Goal: Task Accomplishment & Management: Manage account settings

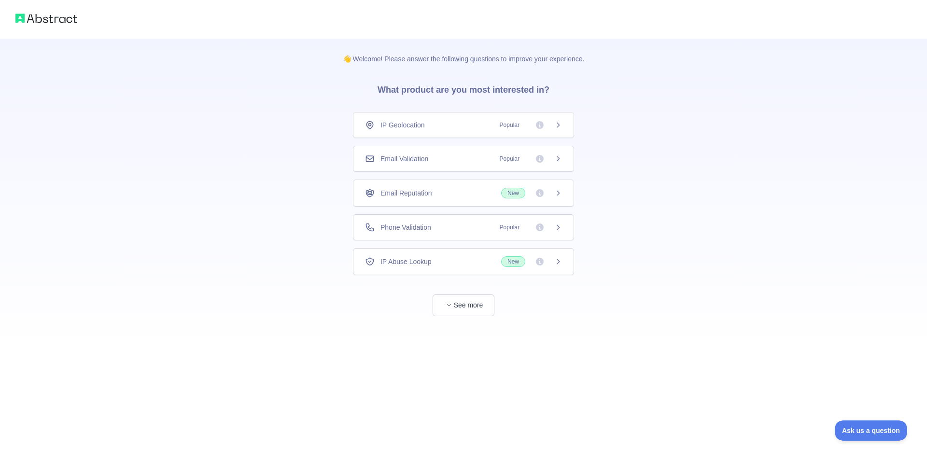
click at [433, 169] on div "Email Validation Popular" at bounding box center [463, 159] width 221 height 26
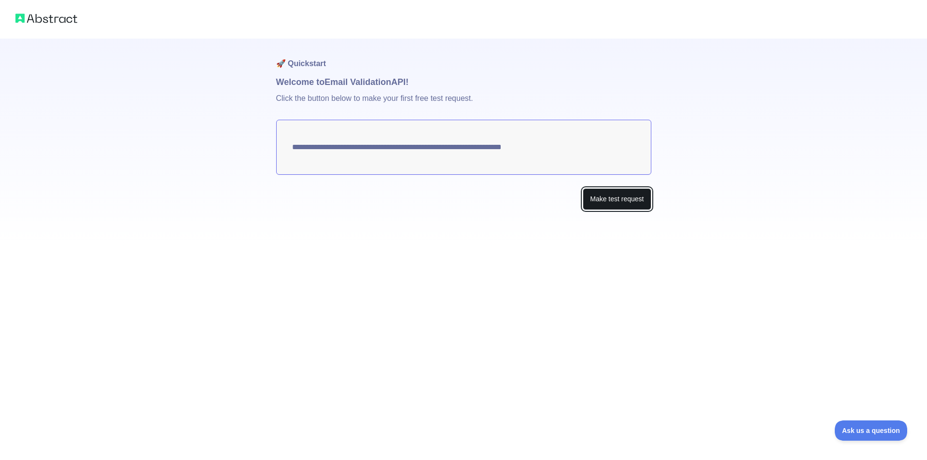
click at [623, 204] on button "Make test request" at bounding box center [617, 199] width 68 height 22
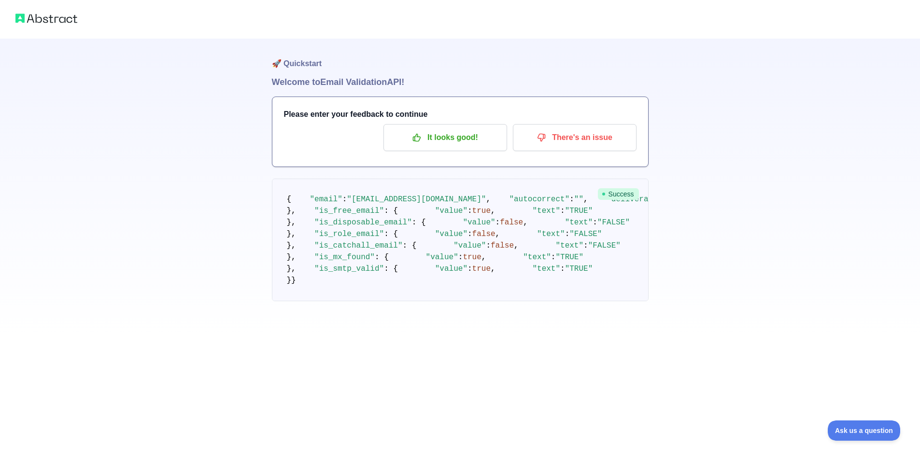
scroll to position [181, 0]
click at [456, 209] on pre "{ "email" : "sezaroo2004@hotmail.com" , "autocorrect" : "" , "deliverability" :…" at bounding box center [460, 240] width 377 height 123
click at [457, 148] on button "It looks good!" at bounding box center [445, 137] width 124 height 27
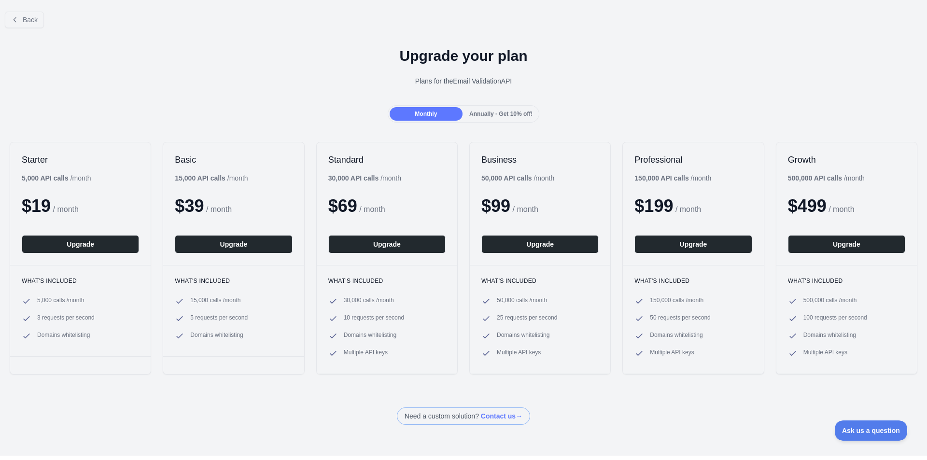
drag, startPoint x: 918, startPoint y: 73, endPoint x: 927, endPoint y: 168, distance: 94.5
click at [927, 168] on div "Back Upgrade your plan Plans for the Email Validation API Monthly Annually - Ge…" at bounding box center [463, 230] width 927 height 460
click at [848, 38] on div "Upgrade your plan Plans for the Email Validation API" at bounding box center [463, 71] width 927 height 70
click at [23, 17] on span "Back" at bounding box center [30, 20] width 15 height 8
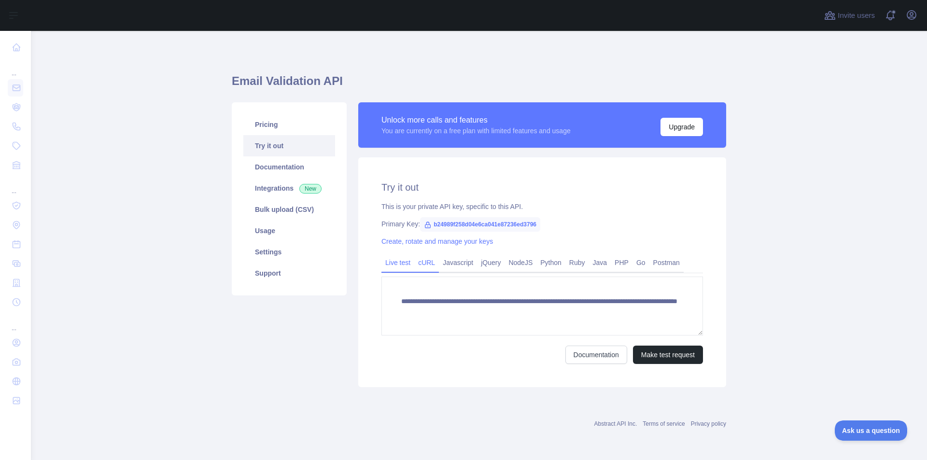
click at [435, 266] on link "cURL" at bounding box center [426, 262] width 25 height 15
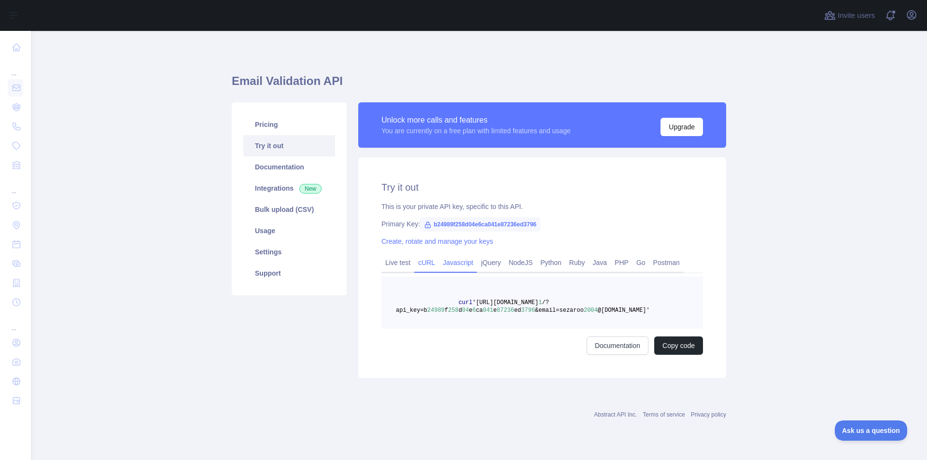
click at [463, 267] on link "Javascript" at bounding box center [458, 262] width 38 height 15
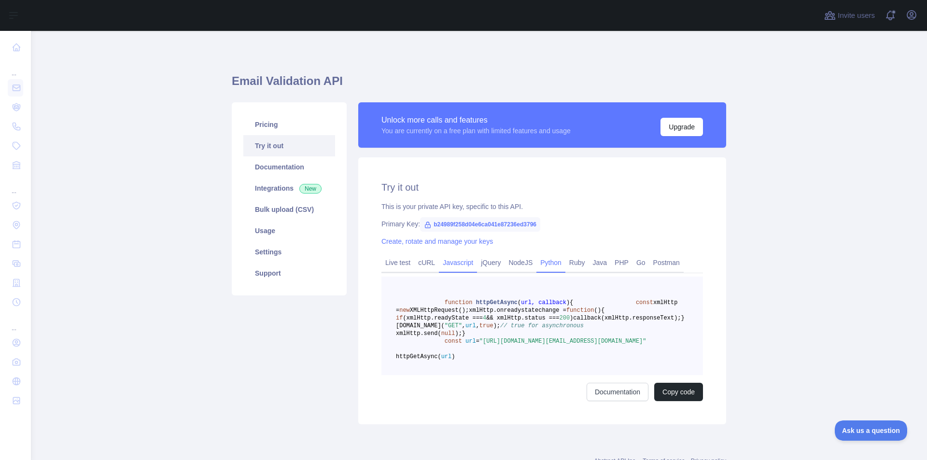
click at [545, 263] on link "Python" at bounding box center [550, 262] width 29 height 15
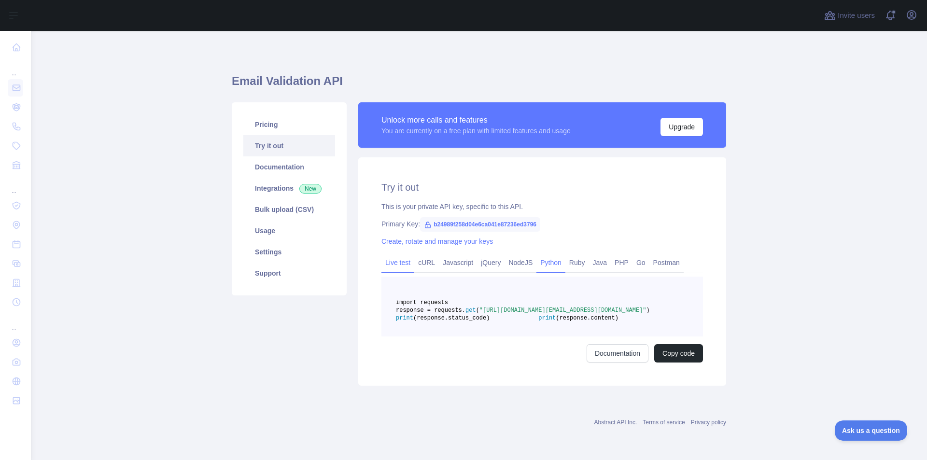
click at [400, 263] on link "Live test" at bounding box center [397, 262] width 33 height 15
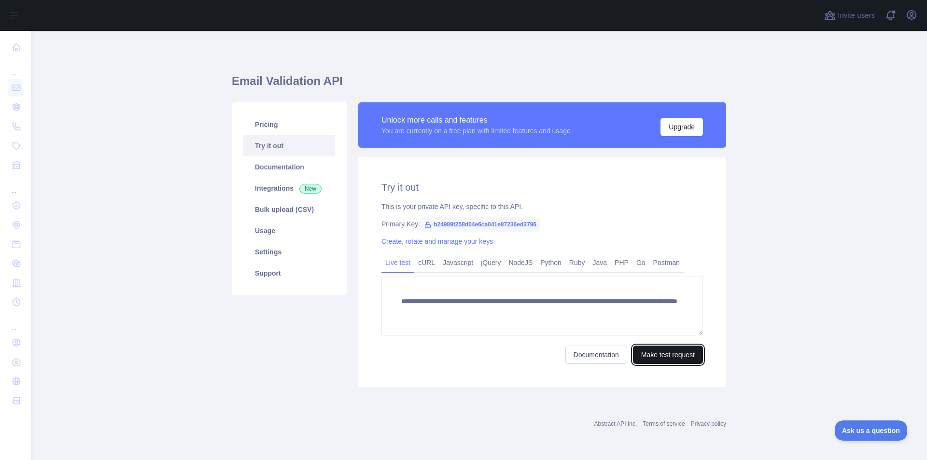
click at [684, 348] on button "Make test request" at bounding box center [668, 355] width 70 height 18
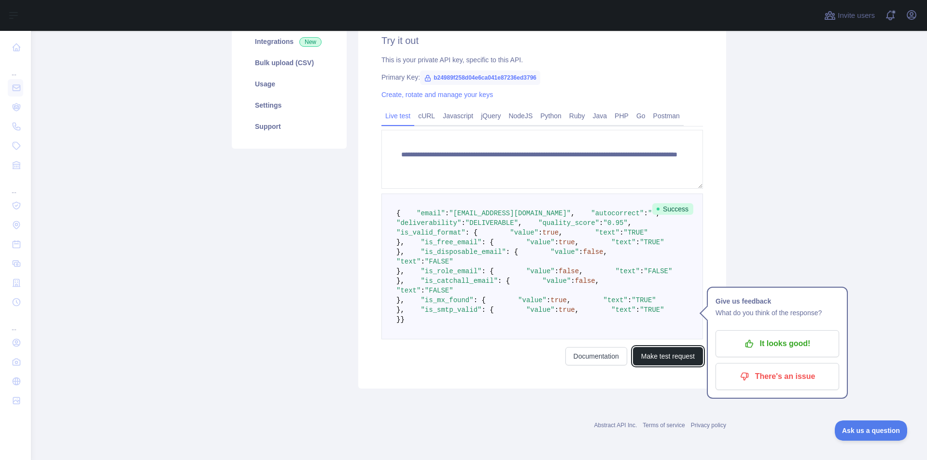
scroll to position [286, 0]
click at [769, 336] on p "It looks good!" at bounding box center [777, 344] width 109 height 16
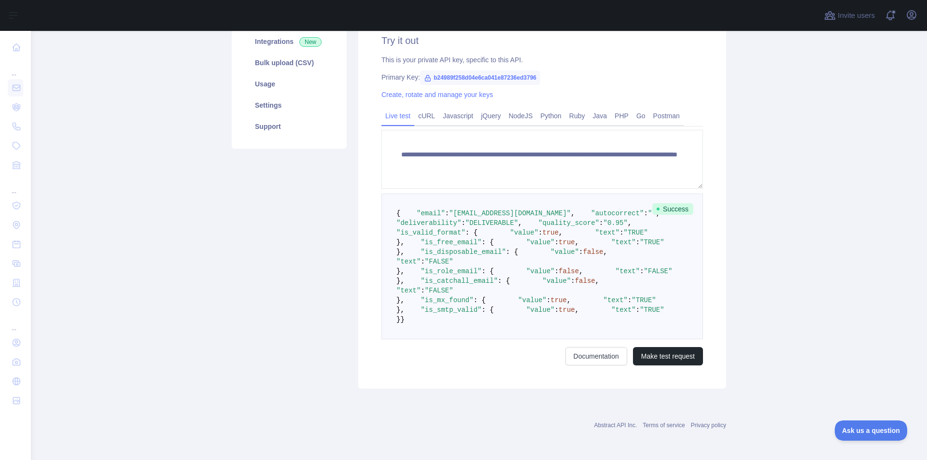
scroll to position [0, 0]
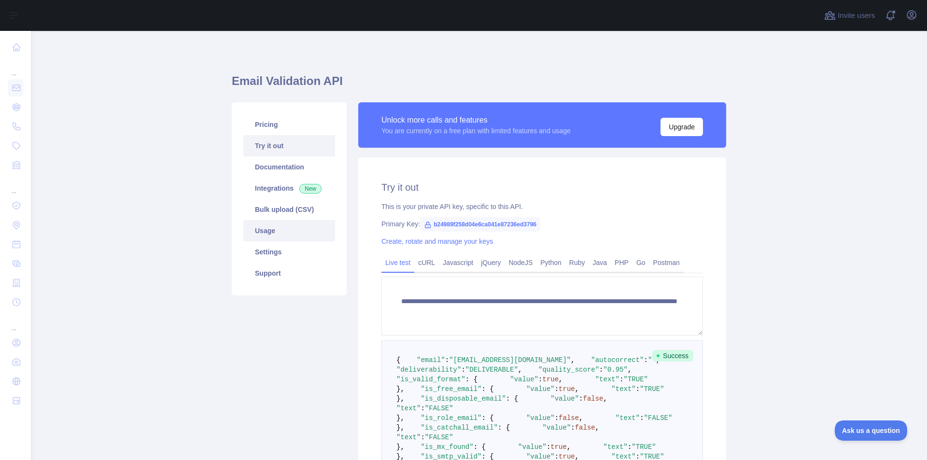
click at [286, 232] on link "Usage" at bounding box center [289, 230] width 92 height 21
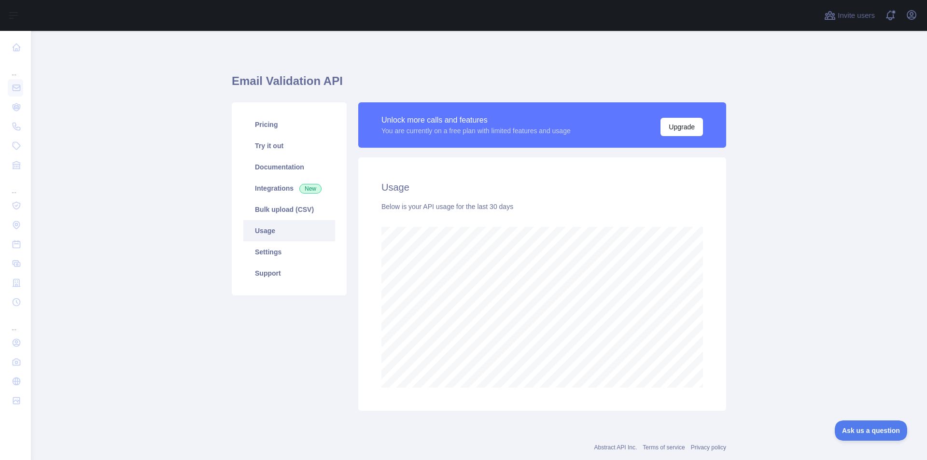
scroll to position [429, 889]
click at [281, 254] on link "Settings" at bounding box center [289, 251] width 92 height 21
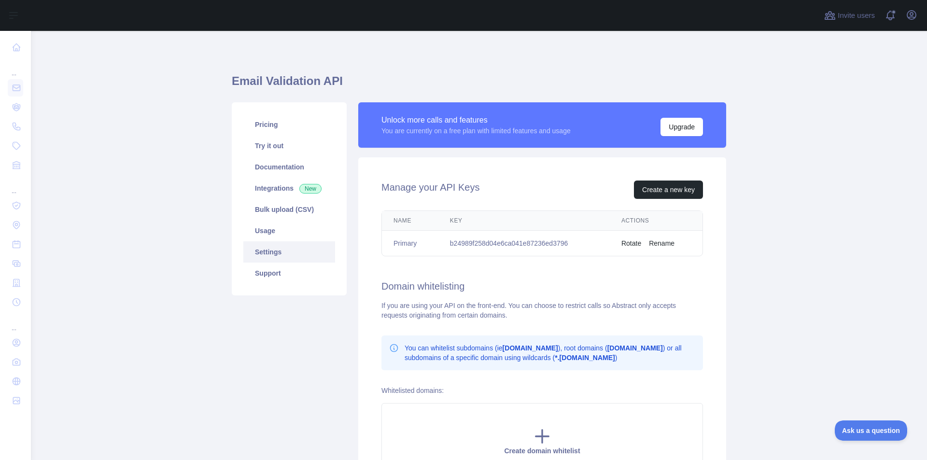
scroll to position [114, 0]
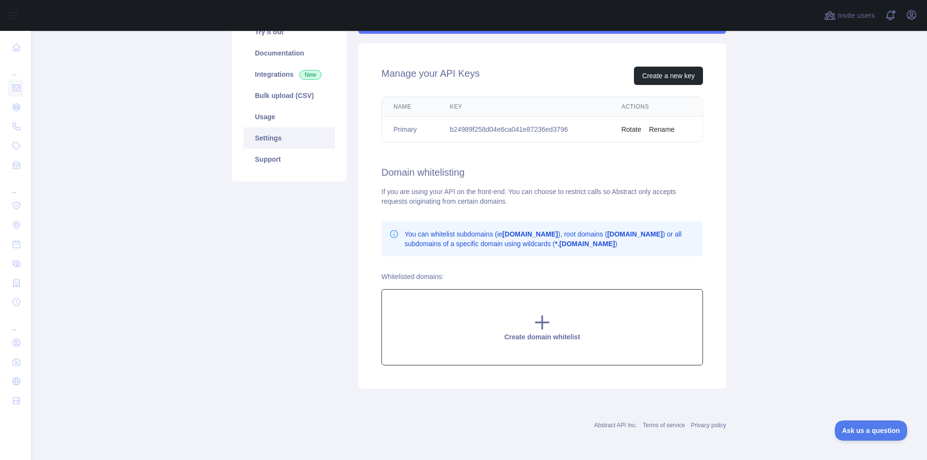
click at [521, 327] on div "Create domain whitelist" at bounding box center [542, 327] width 322 height 76
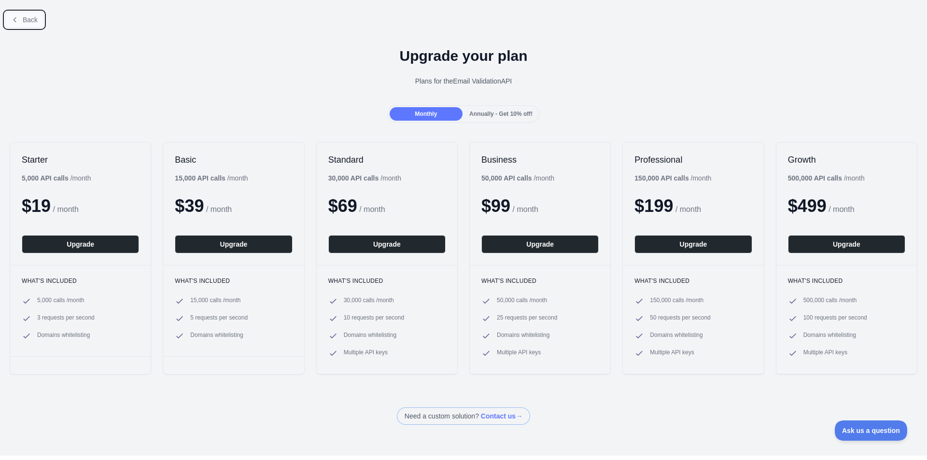
click at [33, 19] on span "Back" at bounding box center [30, 20] width 15 height 8
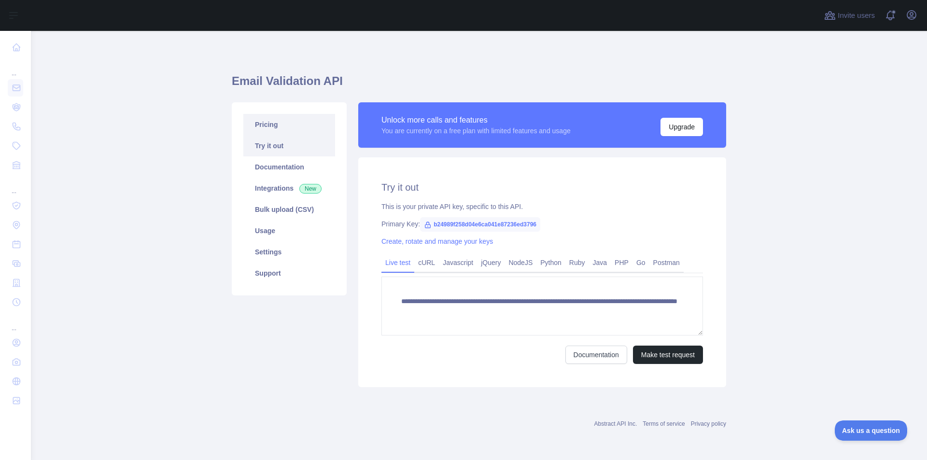
click at [280, 129] on link "Pricing" at bounding box center [289, 124] width 92 height 21
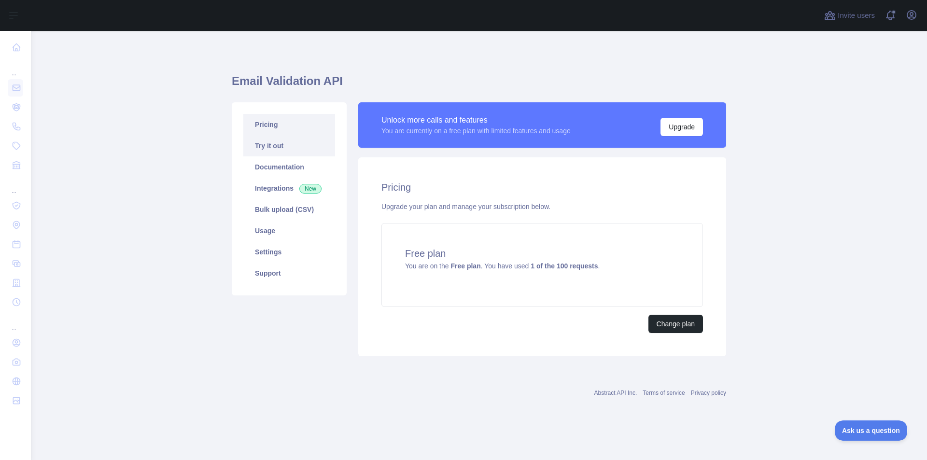
click at [281, 140] on link "Try it out" at bounding box center [289, 145] width 92 height 21
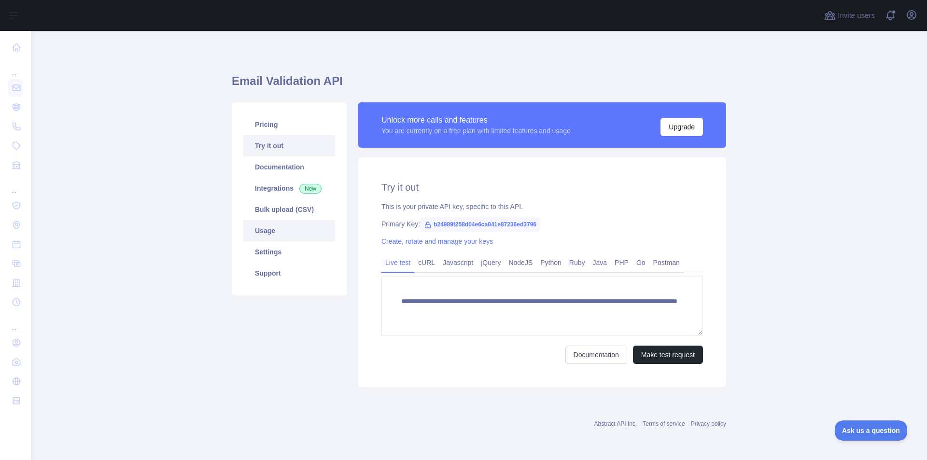
click at [287, 230] on link "Usage" at bounding box center [289, 230] width 92 height 21
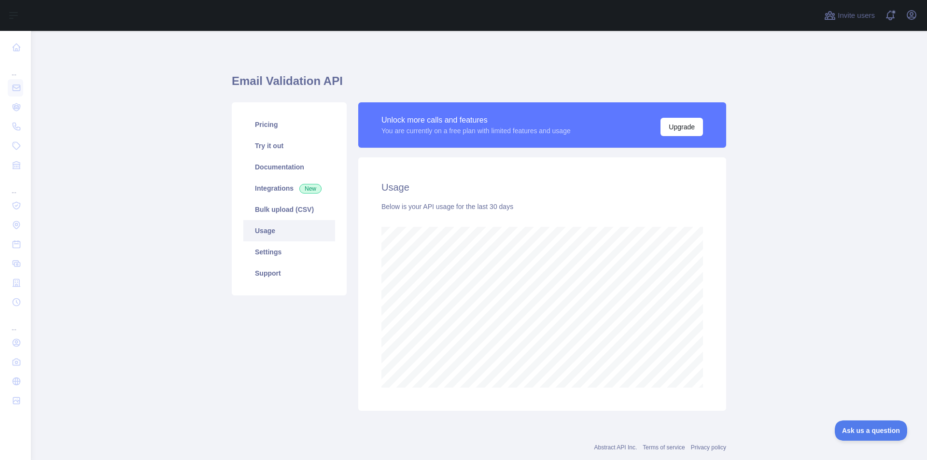
scroll to position [429, 889]
click at [287, 243] on link "Settings" at bounding box center [289, 251] width 92 height 21
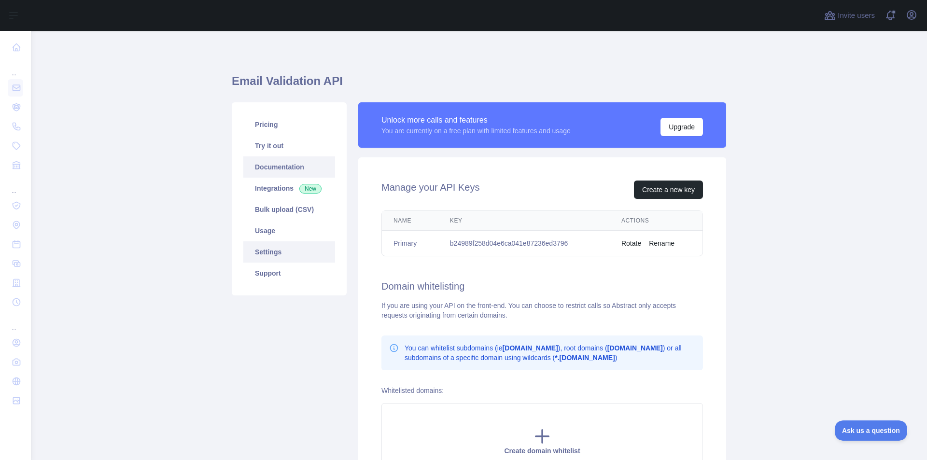
click at [298, 160] on link "Documentation" at bounding box center [289, 166] width 92 height 21
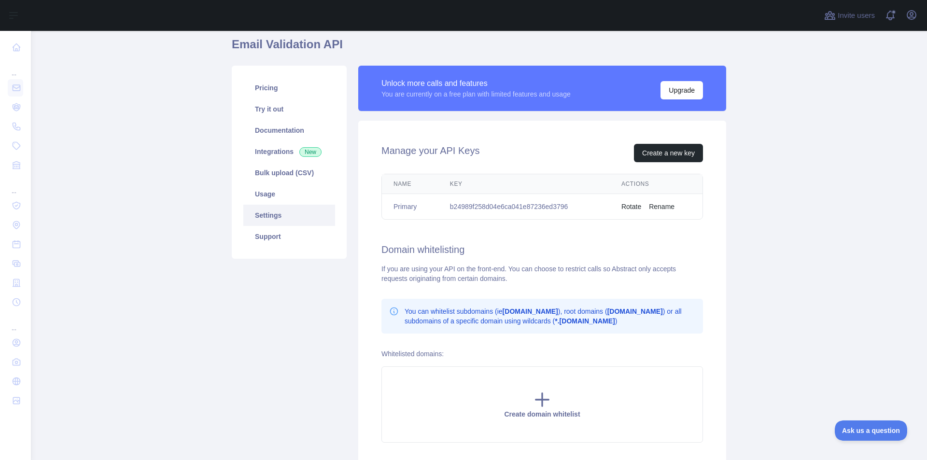
scroll to position [42, 0]
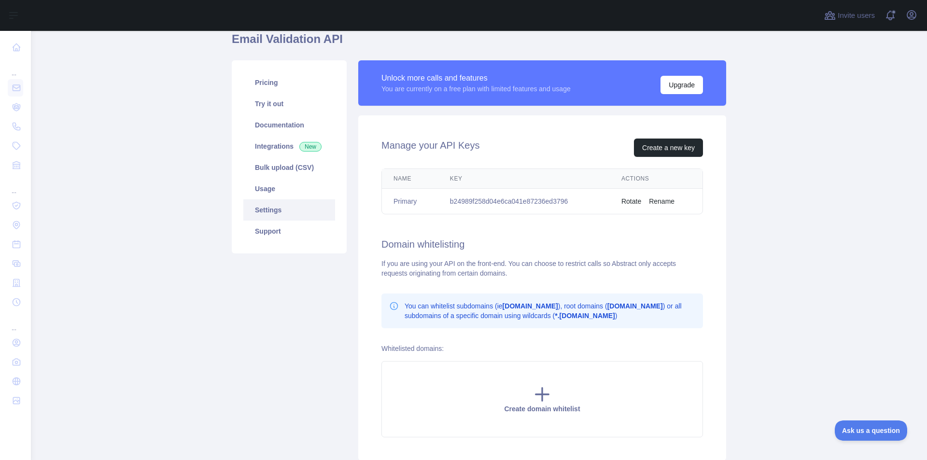
click at [659, 203] on button "Rename" at bounding box center [662, 202] width 26 height 10
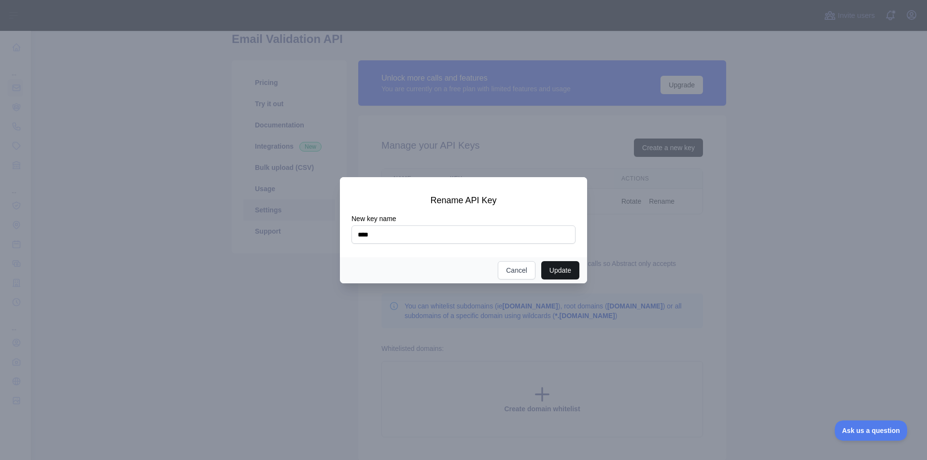
type input "****"
click at [565, 265] on button "Update" at bounding box center [560, 270] width 38 height 18
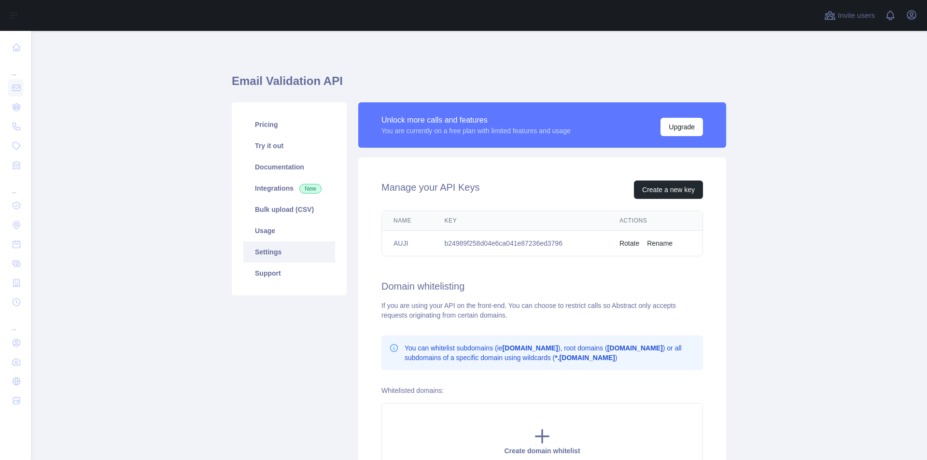
click at [631, 241] on button "Rotate" at bounding box center [629, 244] width 20 height 10
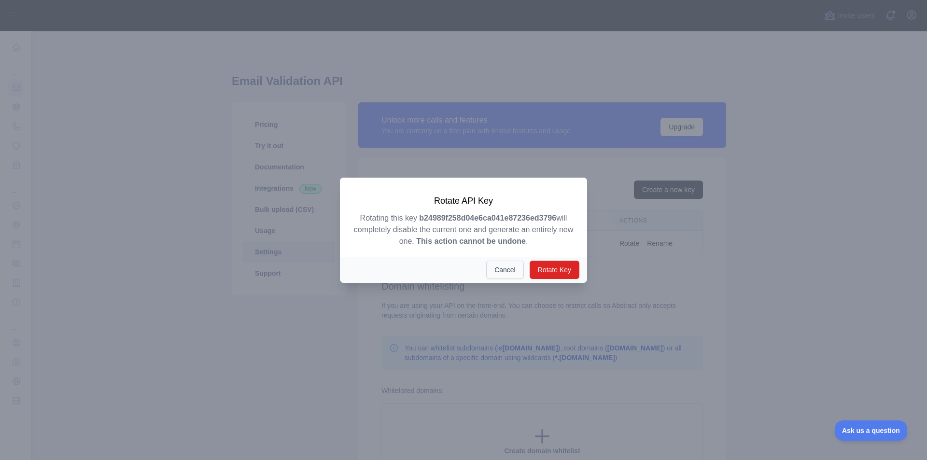
click at [504, 268] on button "Cancel" at bounding box center [505, 270] width 38 height 18
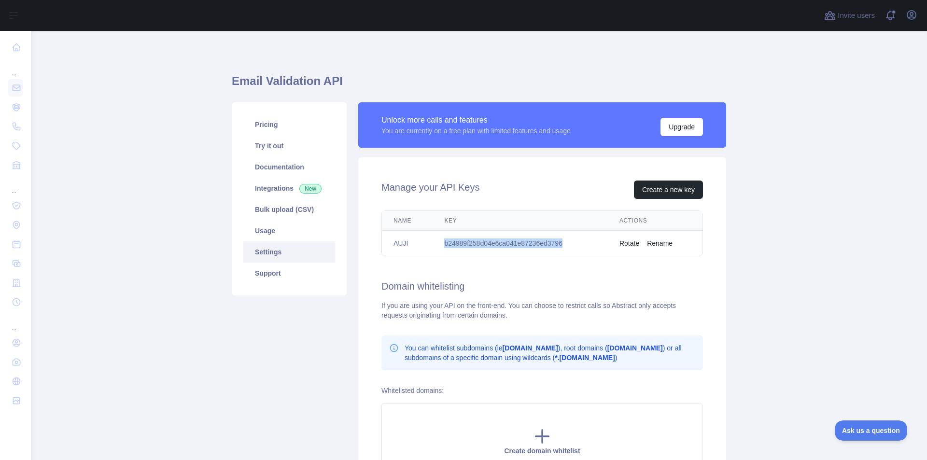
drag, startPoint x: 566, startPoint y: 240, endPoint x: 441, endPoint y: 241, distance: 125.5
click at [441, 241] on td "b24989f258d04e6ca041e87236ed3796" at bounding box center [520, 244] width 175 height 26
copy td "b24989f258d04e6ca041e87236ed3796"
click at [382, 195] on h2 "Manage your API Keys" at bounding box center [430, 190] width 98 height 18
click at [256, 164] on link "Documentation" at bounding box center [289, 166] width 92 height 21
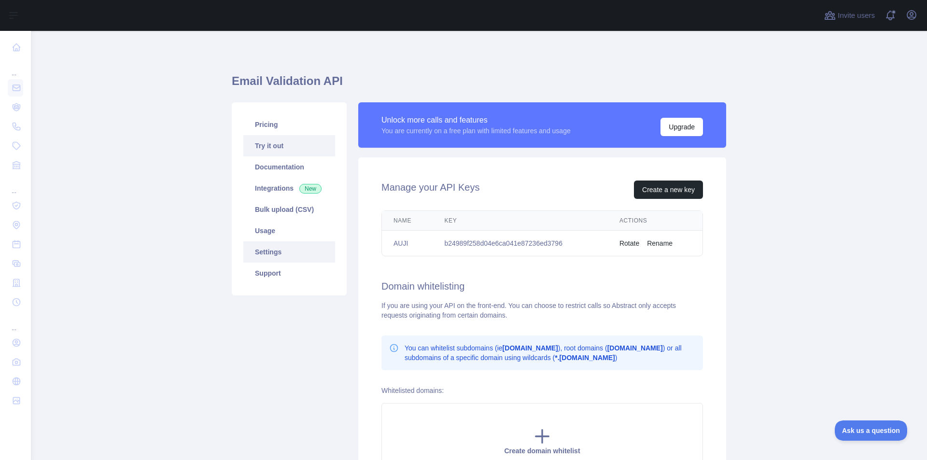
click at [315, 144] on link "Try it out" at bounding box center [289, 145] width 92 height 21
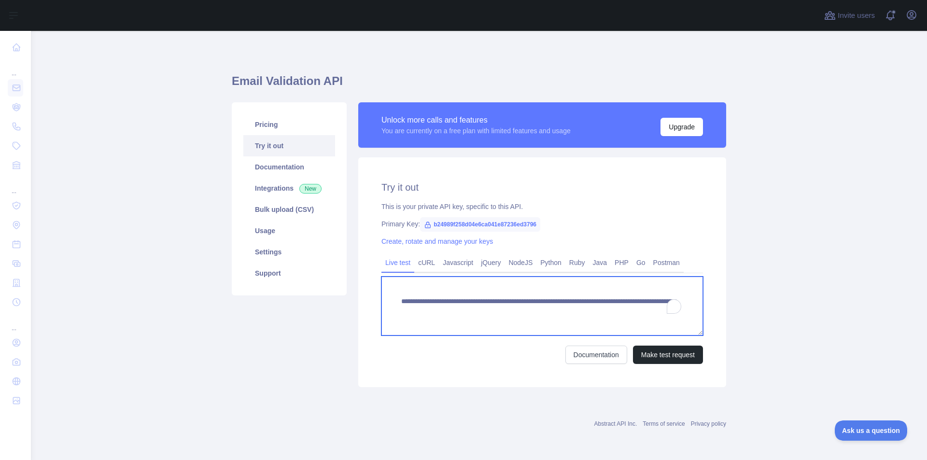
drag, startPoint x: 400, startPoint y: 301, endPoint x: 652, endPoint y: 315, distance: 251.9
click at [652, 315] on textarea "**********" at bounding box center [542, 306] width 322 height 59
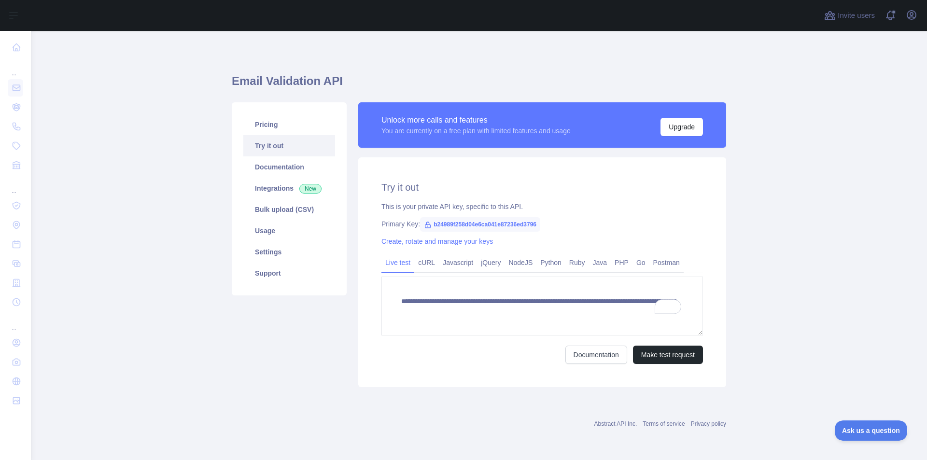
drag, startPoint x: 555, startPoint y: 262, endPoint x: 838, endPoint y: 268, distance: 283.5
click at [555, 262] on link "Python" at bounding box center [550, 262] width 29 height 15
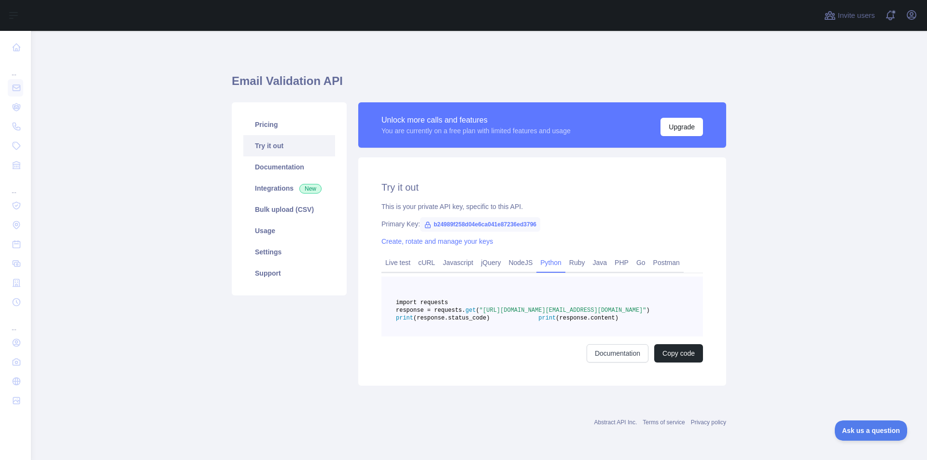
click at [770, 278] on main "Email Validation API Pricing Try it out Documentation Integrations New Bulk upl…" at bounding box center [479, 245] width 896 height 429
click at [393, 268] on link "Live test" at bounding box center [397, 262] width 33 height 15
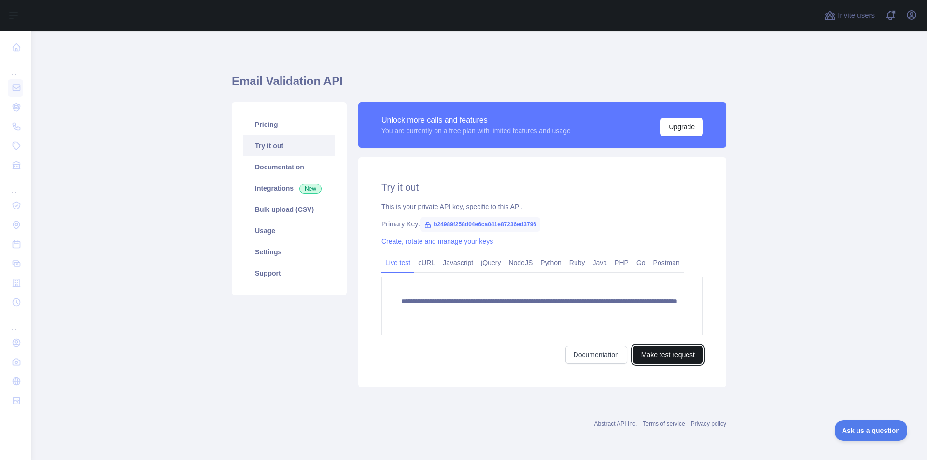
click at [642, 350] on button "Make test request" at bounding box center [668, 355] width 70 height 18
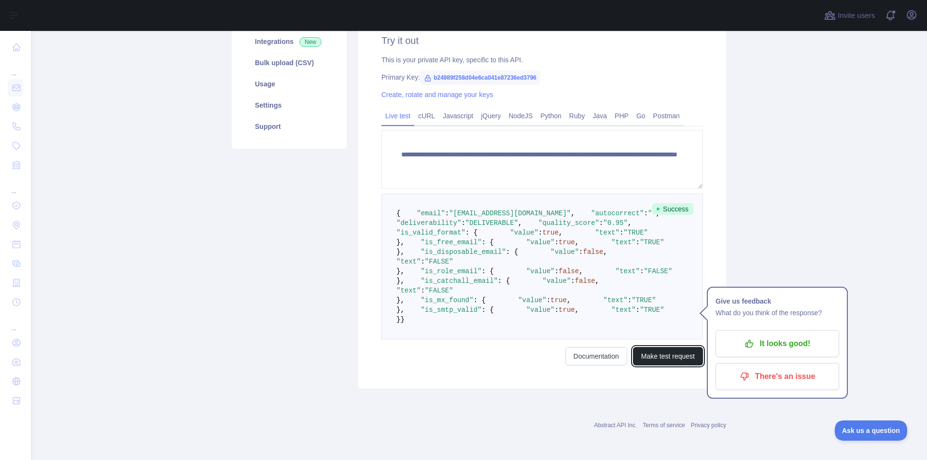
scroll to position [268, 0]
click at [811, 336] on p "It looks good!" at bounding box center [777, 344] width 109 height 16
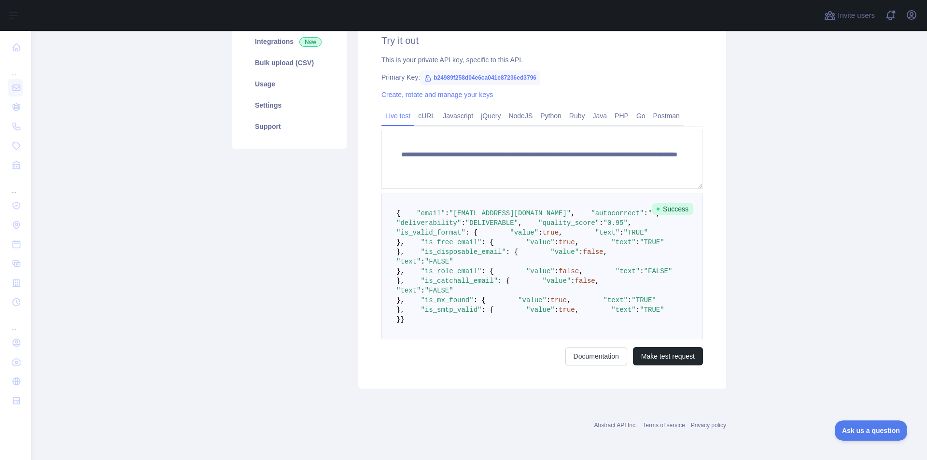
scroll to position [278, 0]
